Goal: Ask a question

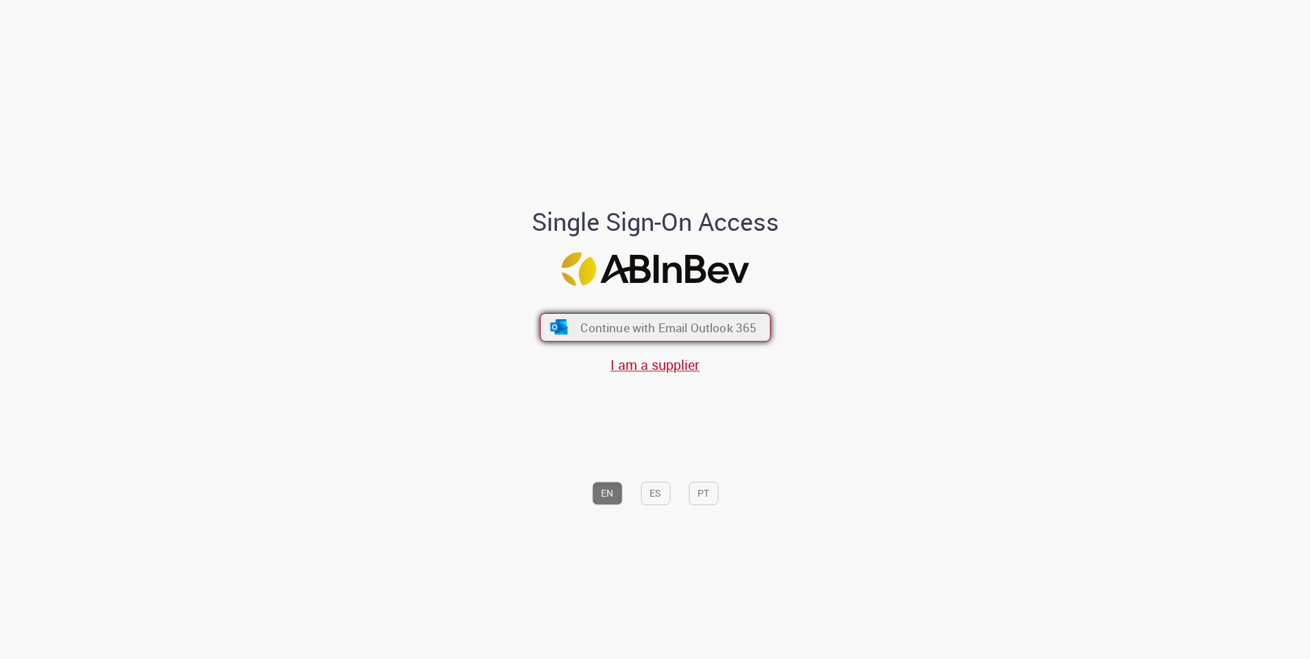
click at [631, 333] on span "Continue with Email Outlook 365" at bounding box center [668, 327] width 176 height 16
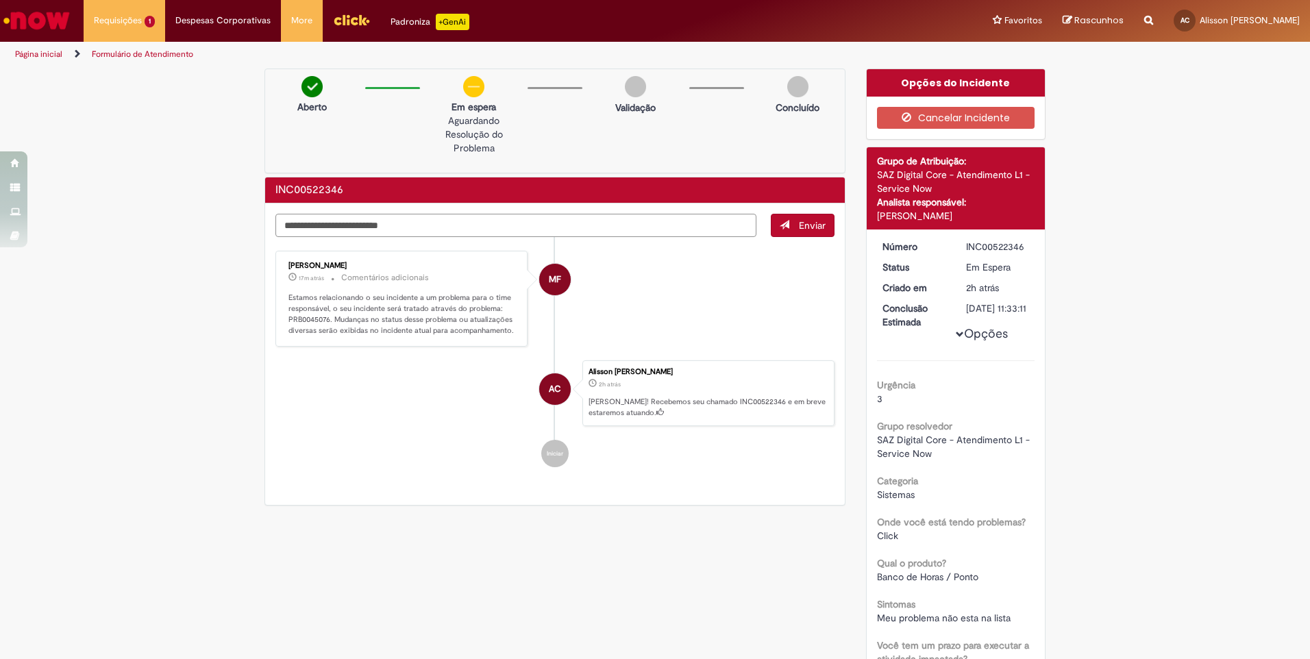
click at [411, 225] on textarea "Digite sua mensagem aqui..." at bounding box center [516, 225] width 481 height 23
type textarea "**********"
click at [799, 225] on span "Enviar" at bounding box center [812, 225] width 27 height 12
